Goal: Transaction & Acquisition: Book appointment/travel/reservation

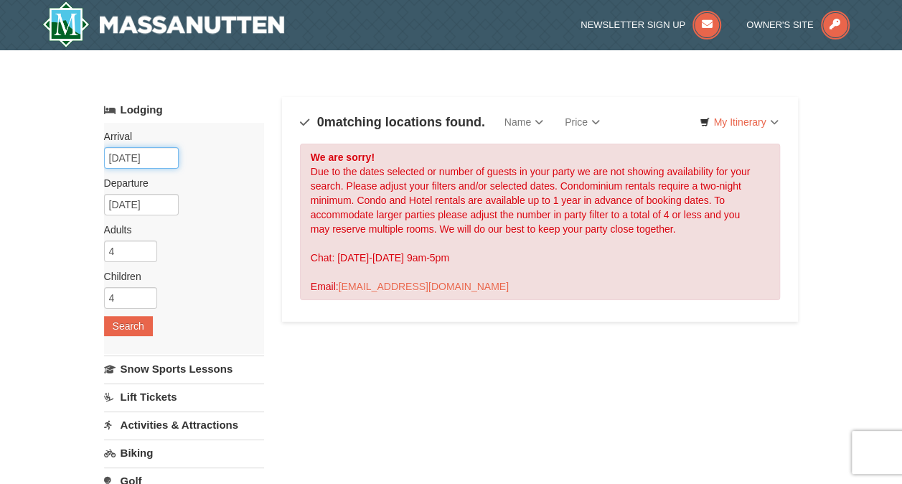
click at [154, 156] on input "12/13/2025" at bounding box center [141, 158] width 75 height 22
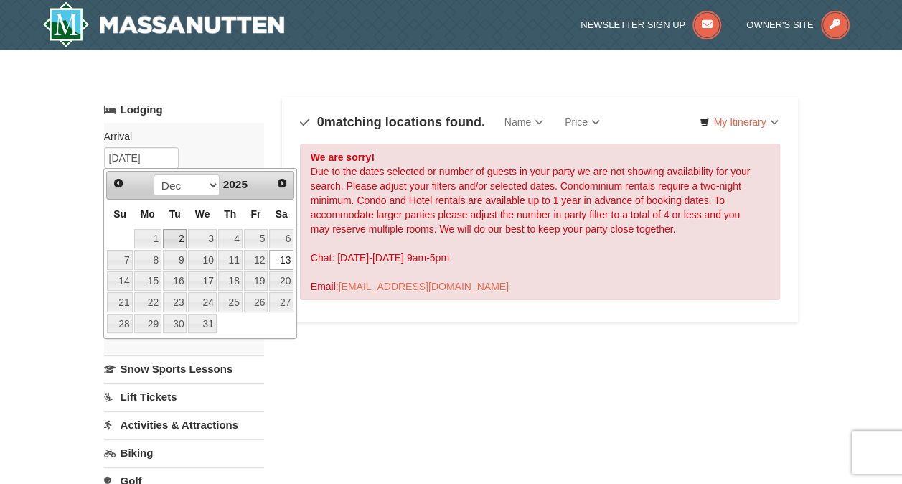
click at [175, 237] on link "2" at bounding box center [175, 239] width 24 height 20
type input "12/02/2025"
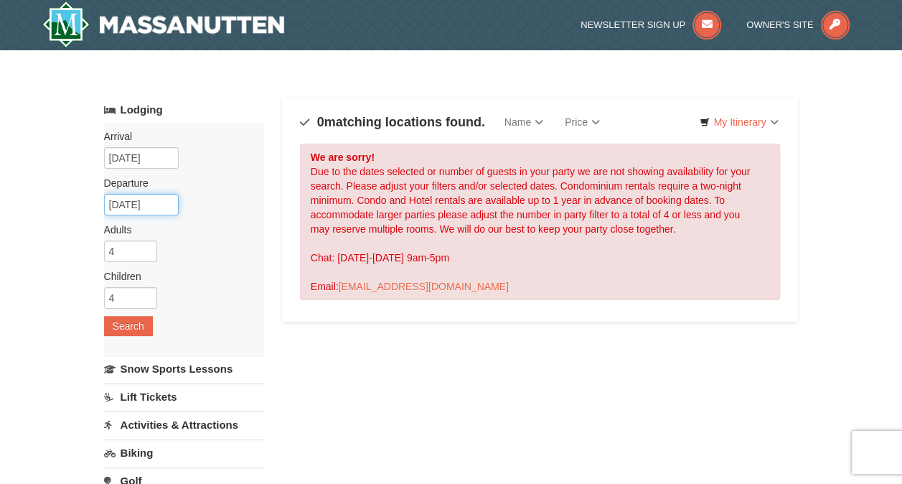
click at [160, 207] on input "12/19/2025" at bounding box center [141, 205] width 75 height 22
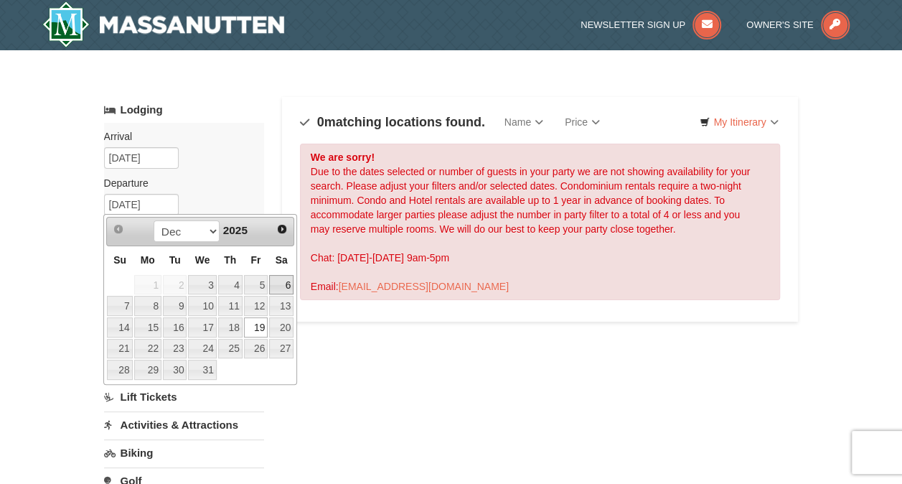
click at [278, 281] on link "6" at bounding box center [281, 285] width 24 height 20
type input "12/06/2025"
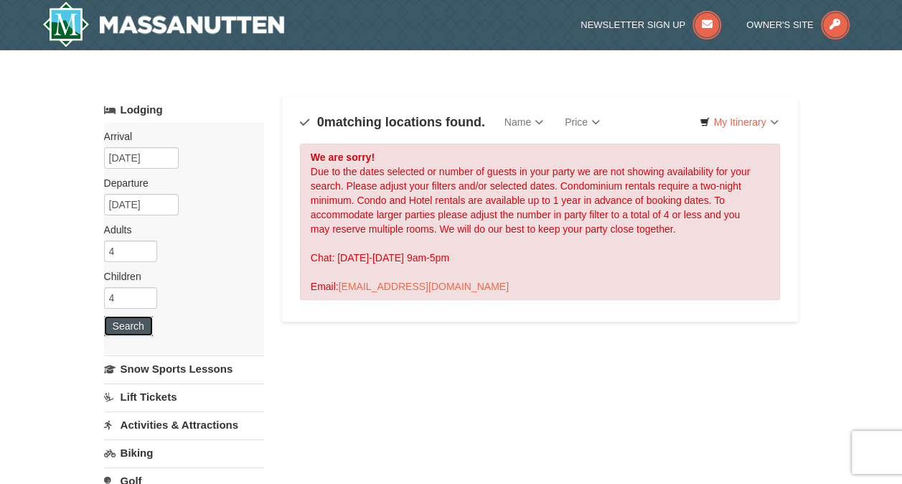
click at [142, 325] on button "Search" at bounding box center [128, 326] width 49 height 20
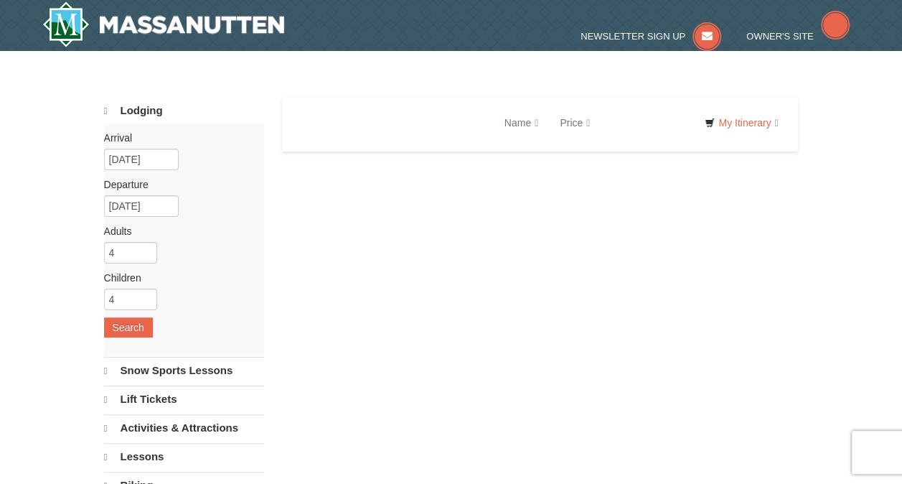
select select "10"
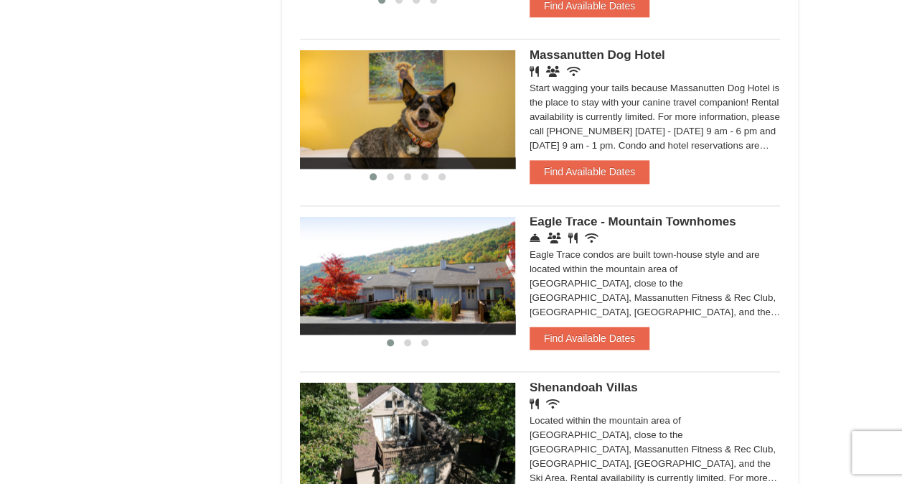
scroll to position [843, 0]
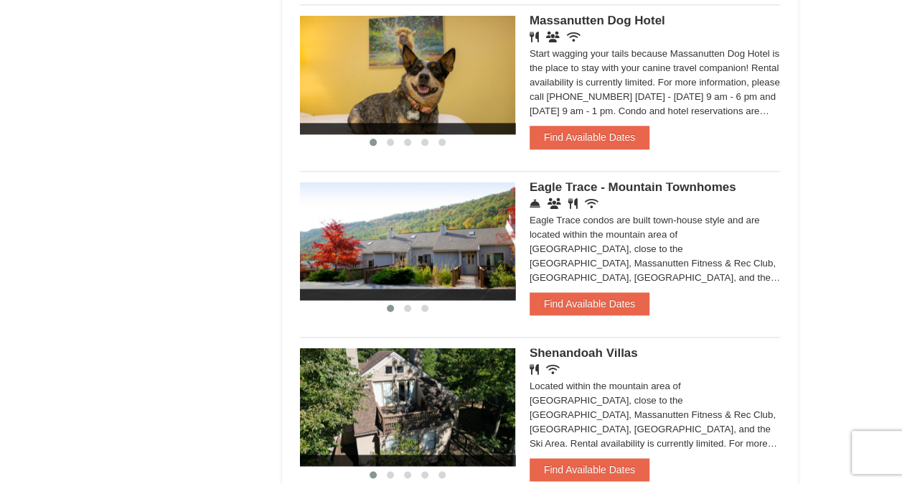
click at [435, 262] on img at bounding box center [407, 241] width 215 height 118
click at [409, 270] on img at bounding box center [407, 241] width 215 height 118
click at [422, 266] on img at bounding box center [407, 241] width 215 height 118
click at [411, 307] on button at bounding box center [407, 308] width 17 height 14
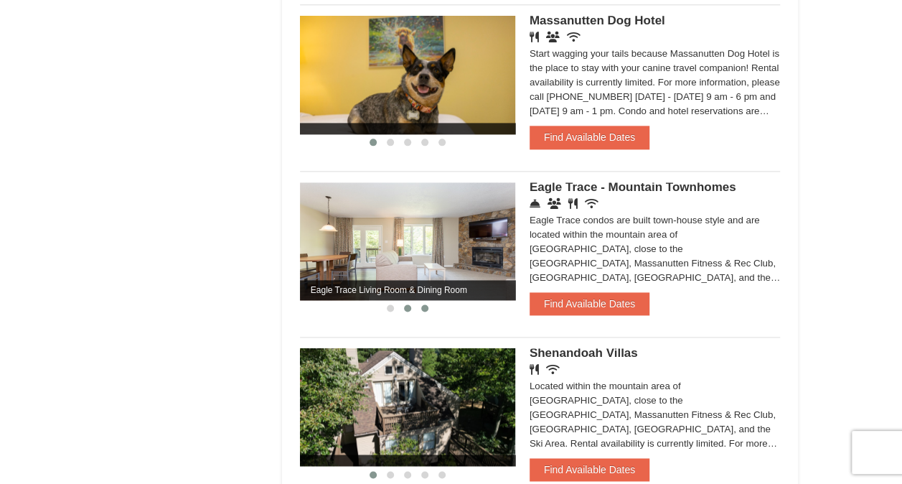
click at [429, 307] on button at bounding box center [424, 308] width 17 height 14
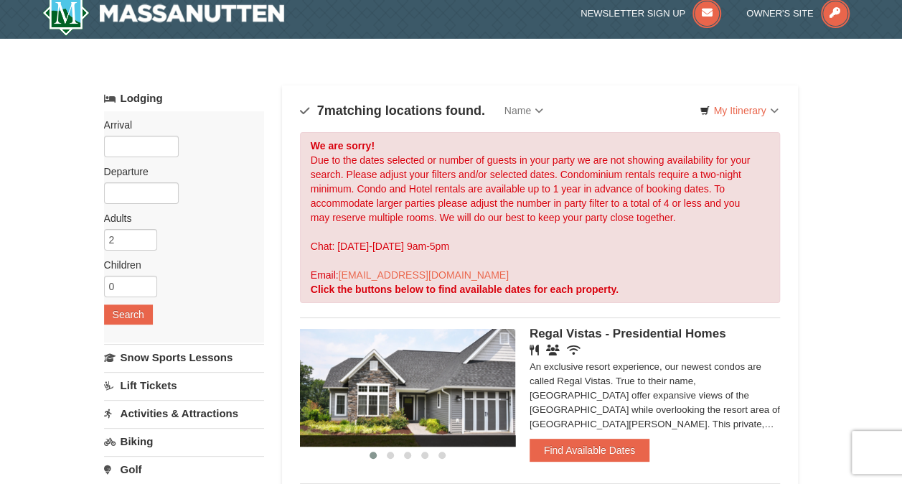
scroll to position [0, 0]
